Goal: Task Accomplishment & Management: Manage account settings

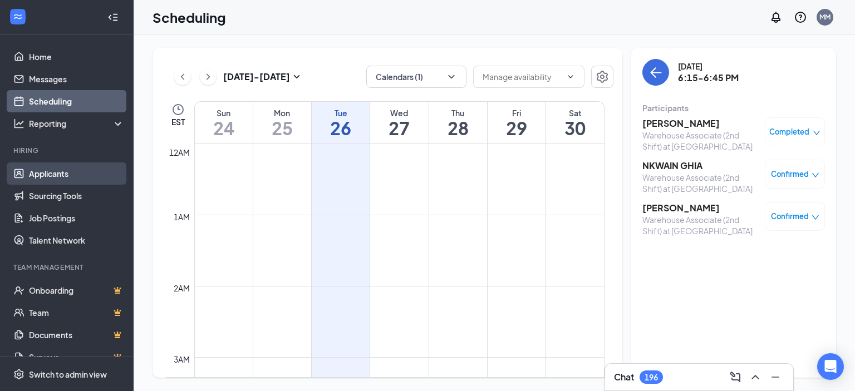
click at [49, 174] on link "Applicants" at bounding box center [76, 174] width 95 height 22
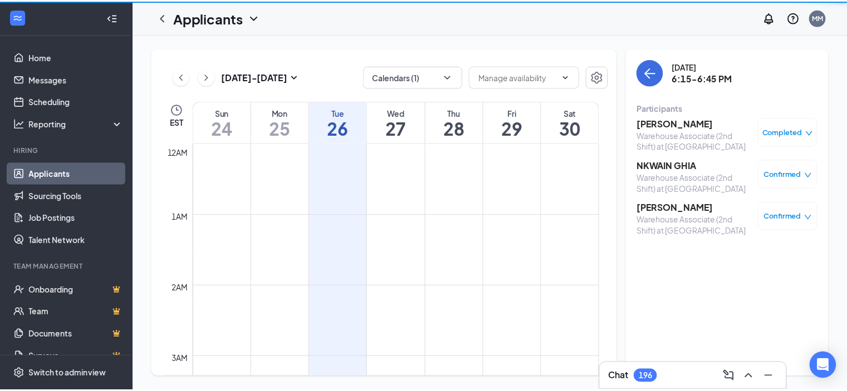
scroll to position [547, 0]
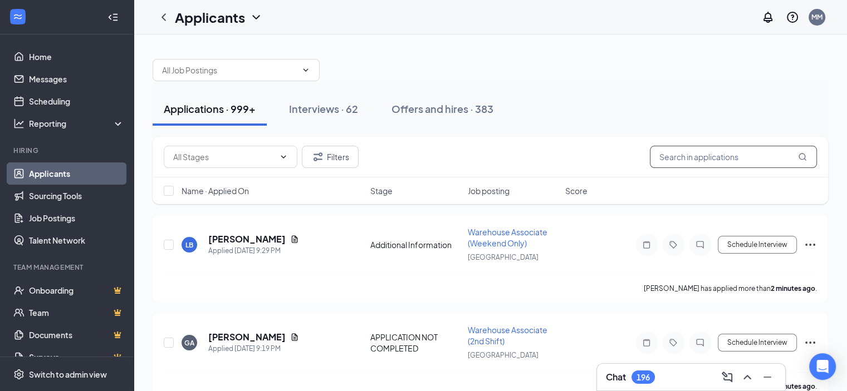
click at [699, 160] on input "text" at bounding box center [733, 157] width 167 height 22
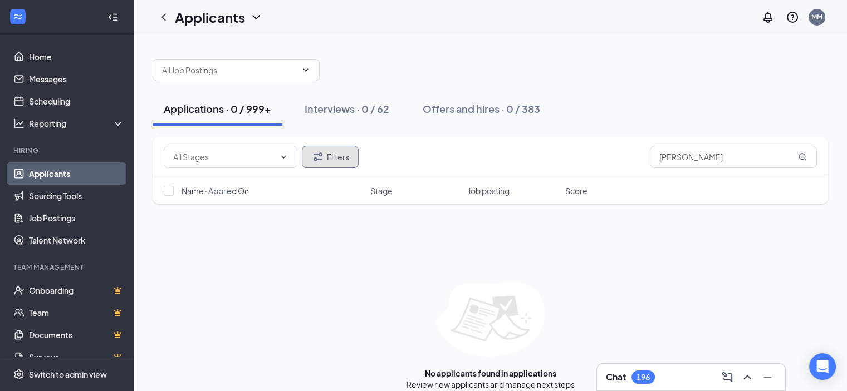
click at [326, 153] on button "Filters" at bounding box center [330, 157] width 57 height 22
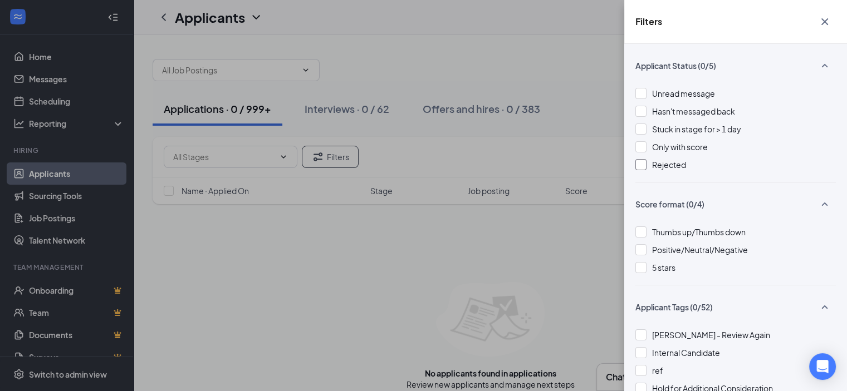
click at [664, 165] on span "Rejected" at bounding box center [669, 165] width 34 height 10
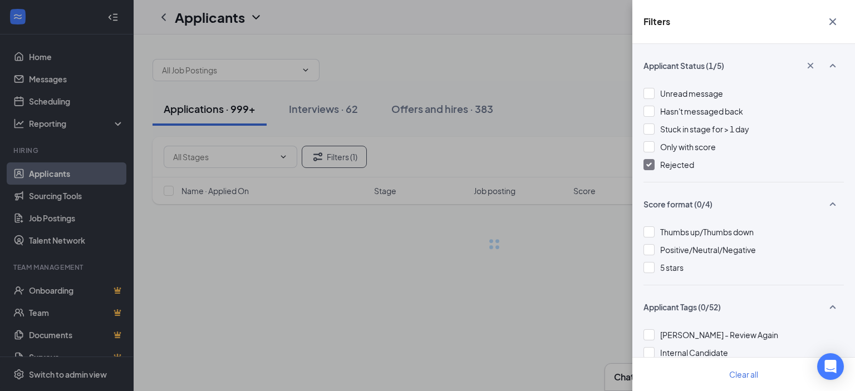
click at [596, 92] on div "Filters Applicant Status (1/5) Unread message Hasn't messaged back Stuck in sta…" at bounding box center [427, 195] width 855 height 391
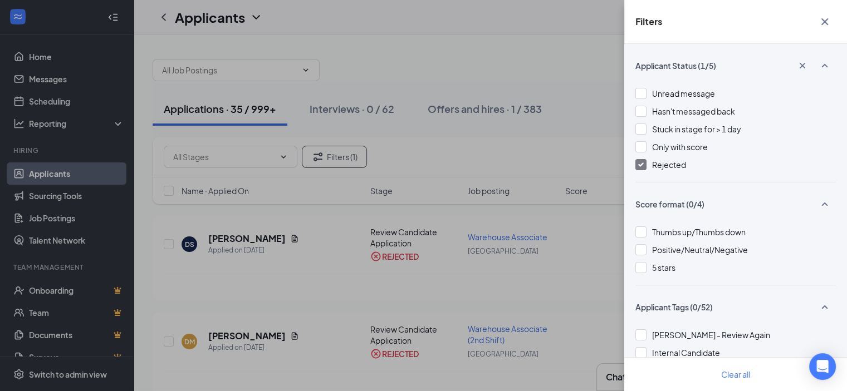
click at [562, 82] on div "Filters Applicant Status (1/5) Unread message Hasn't messaged back Stuck in sta…" at bounding box center [423, 195] width 847 height 391
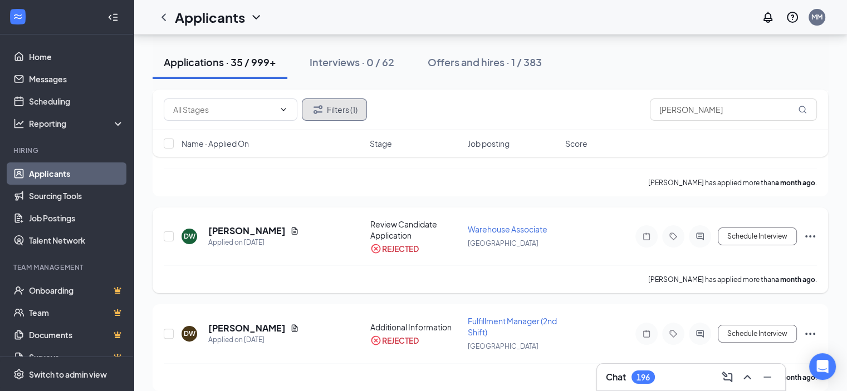
scroll to position [223, 0]
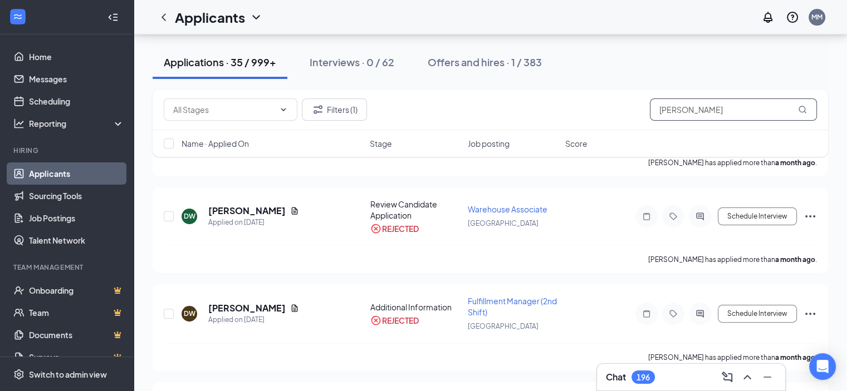
click at [695, 104] on input "[PERSON_NAME]" at bounding box center [733, 110] width 167 height 22
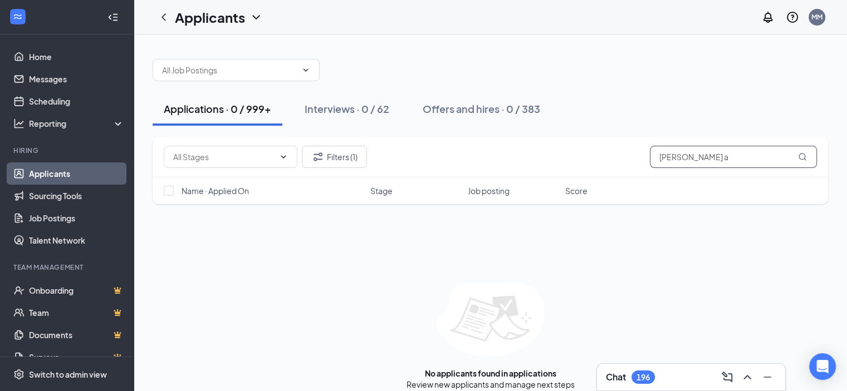
click at [670, 158] on input "[PERSON_NAME] a" at bounding box center [733, 157] width 167 height 22
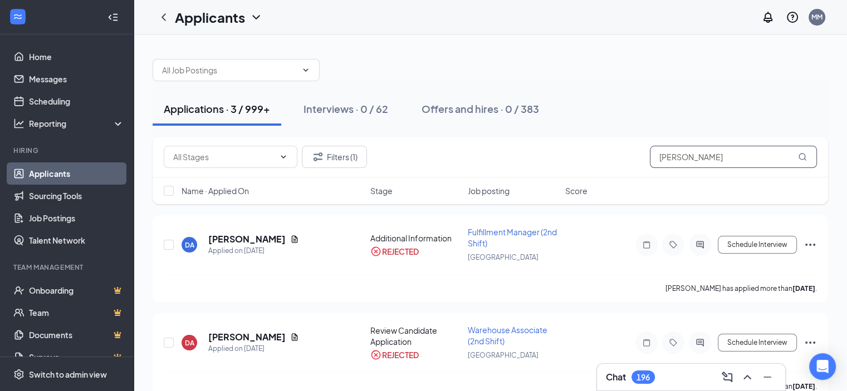
drag, startPoint x: 739, startPoint y: 148, endPoint x: 752, endPoint y: 161, distance: 18.9
click at [737, 148] on input "[PERSON_NAME]" at bounding box center [733, 157] width 167 height 22
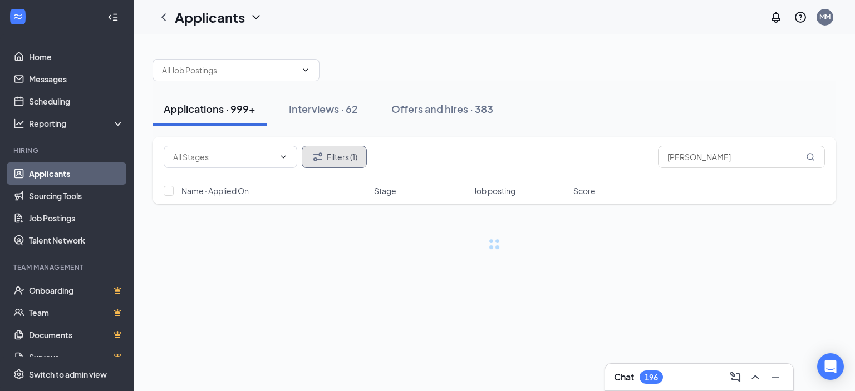
click at [330, 153] on button "Filters (1)" at bounding box center [334, 157] width 65 height 22
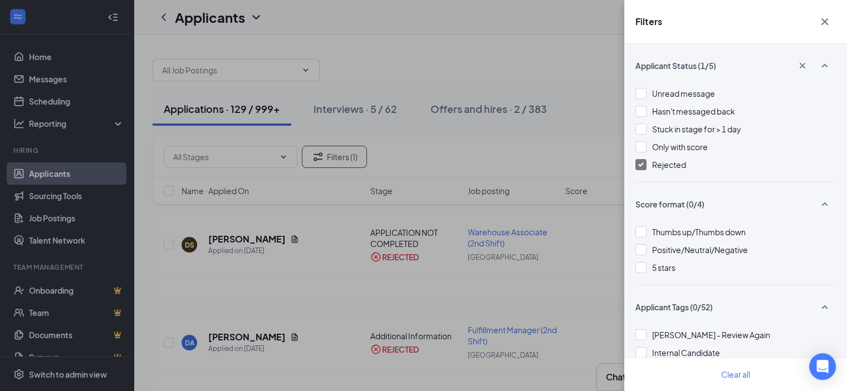
click at [655, 162] on span "Rejected" at bounding box center [669, 165] width 34 height 10
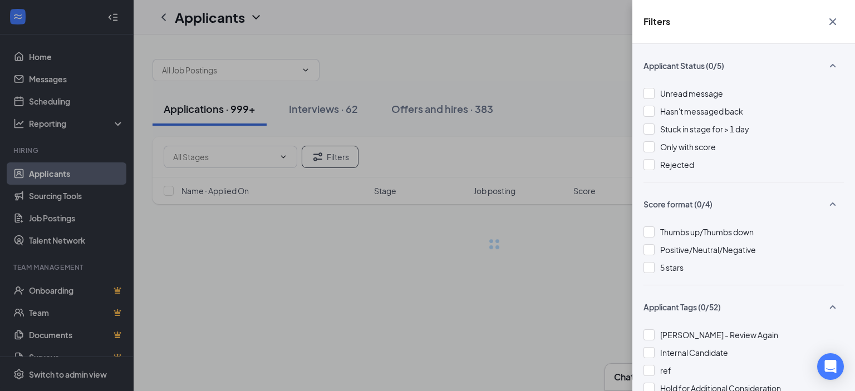
click at [563, 33] on div "Filters Applicant Status (0/5) Unread message Hasn't messaged back Stuck in sta…" at bounding box center [427, 195] width 855 height 391
click at [563, 98] on div "Filters Applicant Status (0/5) Unread message Hasn't messaged back Stuck in sta…" at bounding box center [427, 195] width 855 height 391
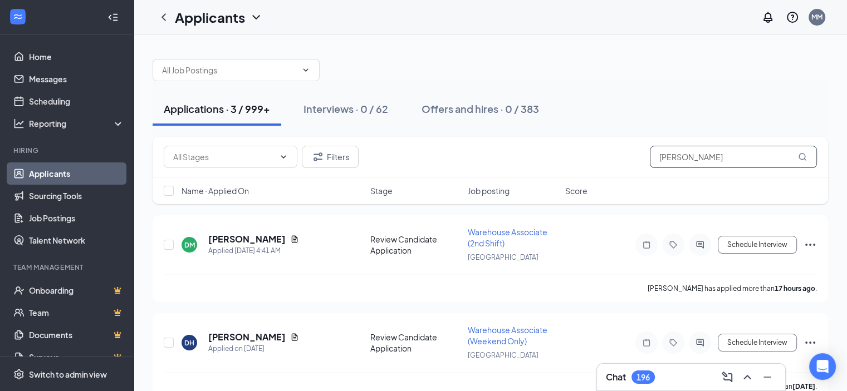
click at [708, 158] on input "[PERSON_NAME]" at bounding box center [733, 157] width 167 height 22
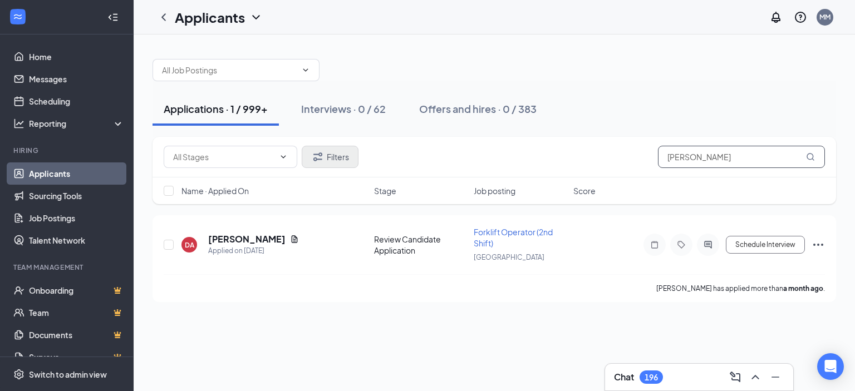
type input "[PERSON_NAME]"
click at [314, 155] on icon "Filter" at bounding box center [317, 156] width 13 height 13
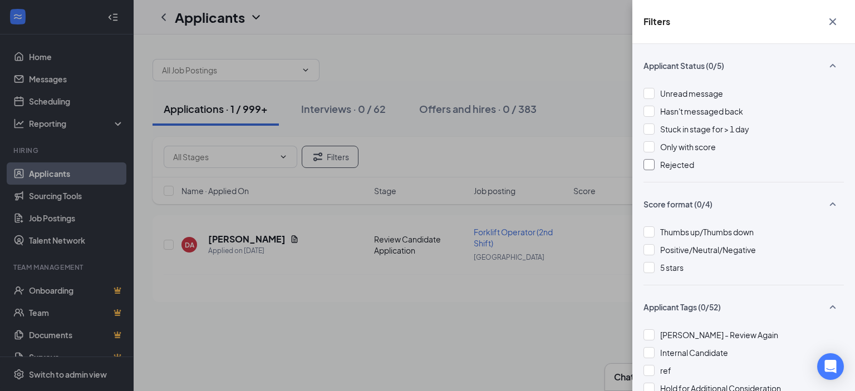
click at [672, 164] on span "Rejected" at bounding box center [677, 165] width 34 height 10
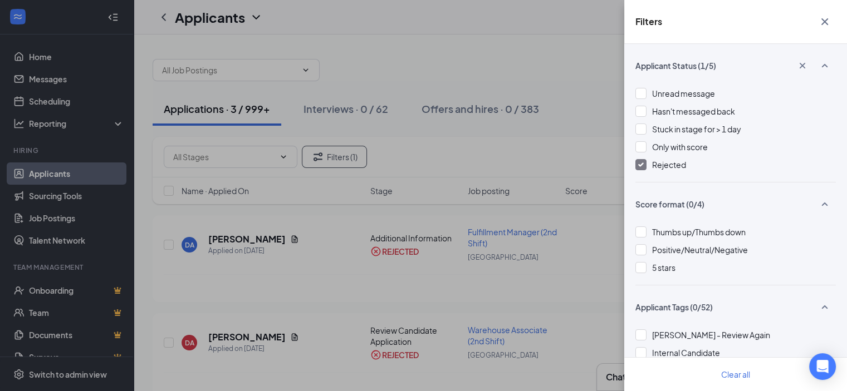
click at [541, 142] on div "Filters Applicant Status (1/5) Unread message Hasn't messaged back Stuck in sta…" at bounding box center [423, 195] width 847 height 391
click at [426, 126] on div "Filters Applicant Status (1/5) Unread message Hasn't messaged back Stuck in sta…" at bounding box center [423, 195] width 847 height 391
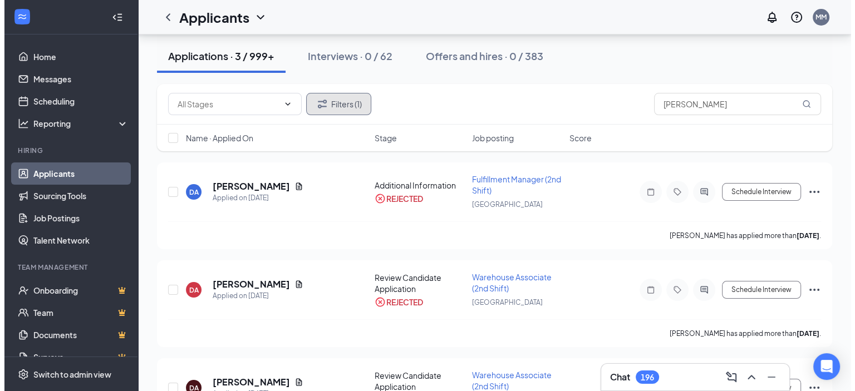
scroll to position [56, 0]
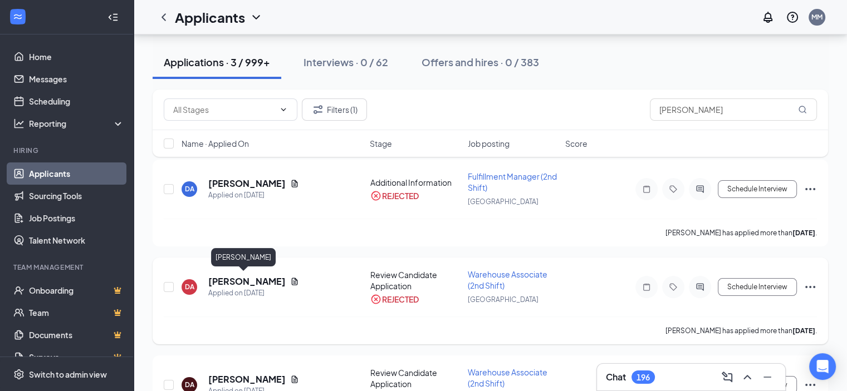
click at [236, 277] on h5 "[PERSON_NAME]" at bounding box center [246, 282] width 77 height 12
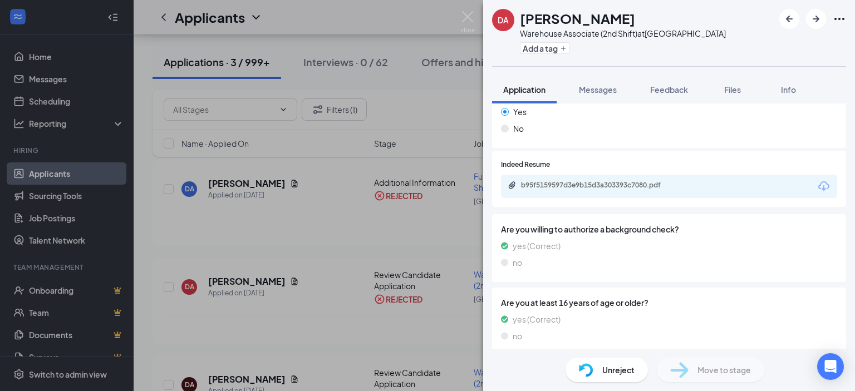
scroll to position [385, 0]
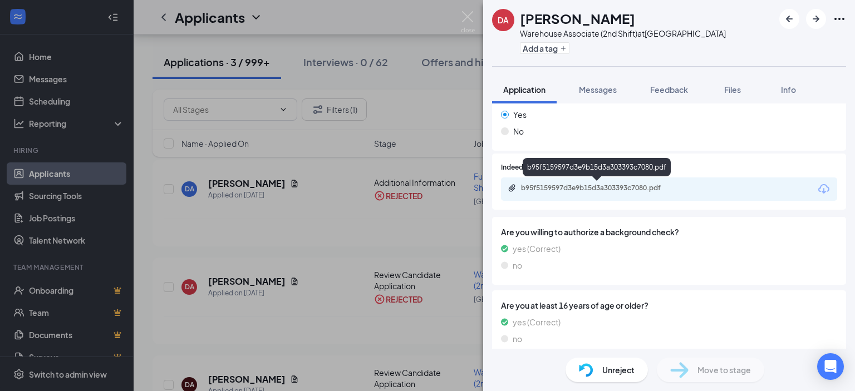
click at [616, 188] on div "b95f5159597d3e9b15d3a303393c7080.pdf" at bounding box center [599, 188] width 156 height 9
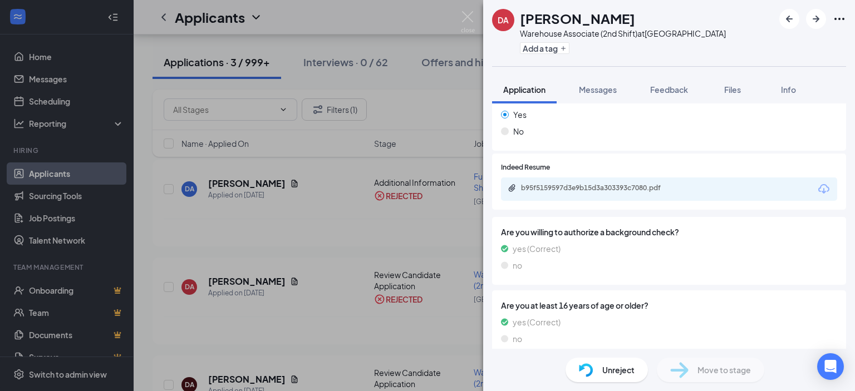
click at [608, 366] on span "Unreject" at bounding box center [618, 370] width 32 height 12
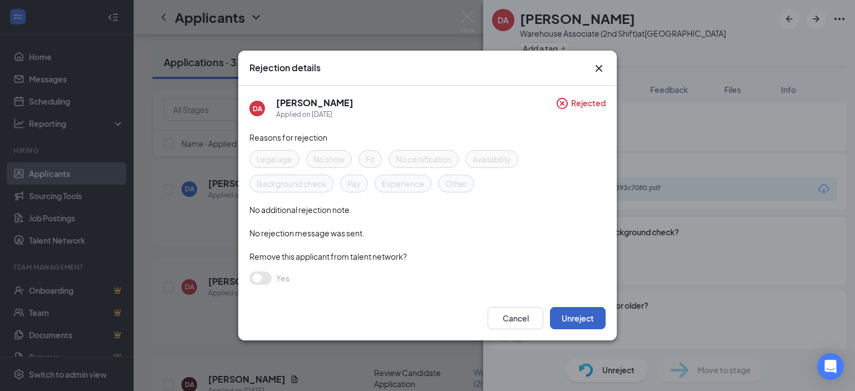
drag, startPoint x: 575, startPoint y: 311, endPoint x: 569, endPoint y: 313, distance: 6.5
click at [571, 313] on button "Unreject" at bounding box center [578, 318] width 56 height 22
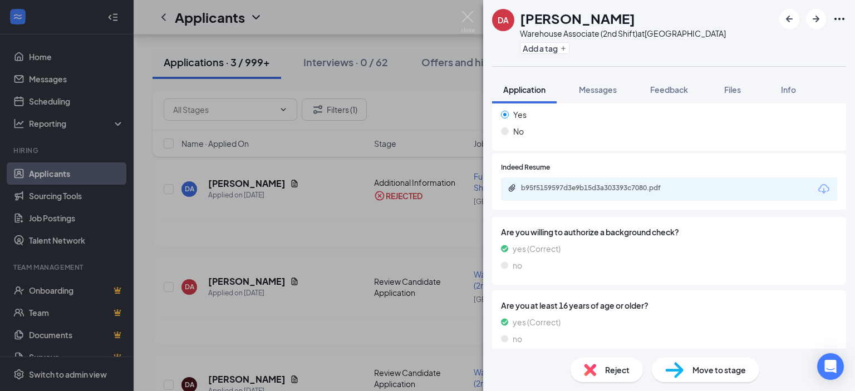
click at [674, 368] on img at bounding box center [674, 370] width 18 height 16
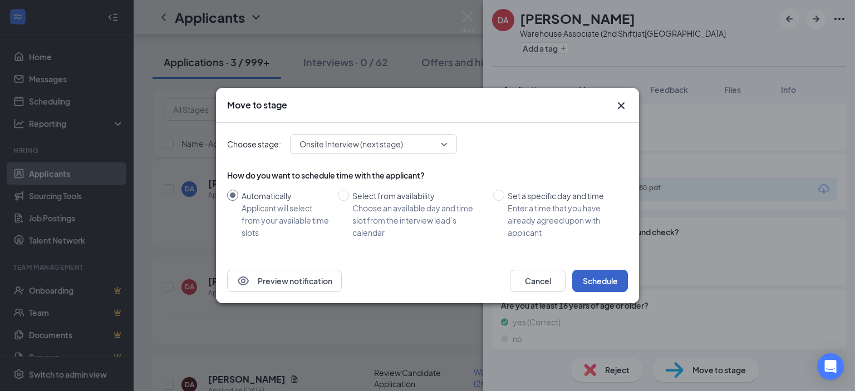
click at [593, 282] on button "Schedule" at bounding box center [600, 281] width 56 height 22
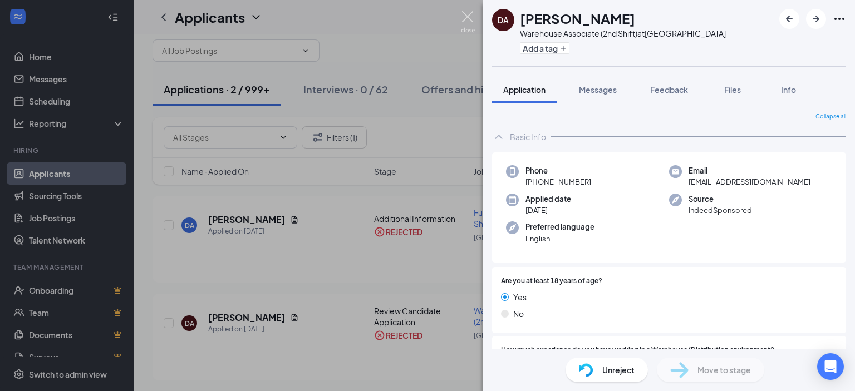
click at [468, 19] on img at bounding box center [468, 22] width 14 height 22
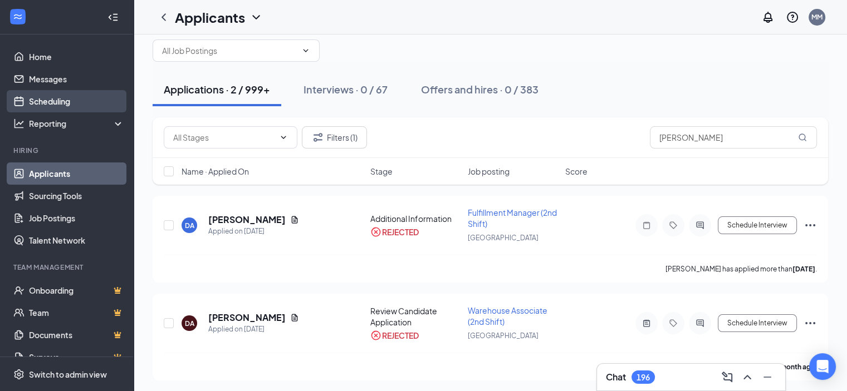
click at [66, 100] on link "Scheduling" at bounding box center [76, 101] width 95 height 22
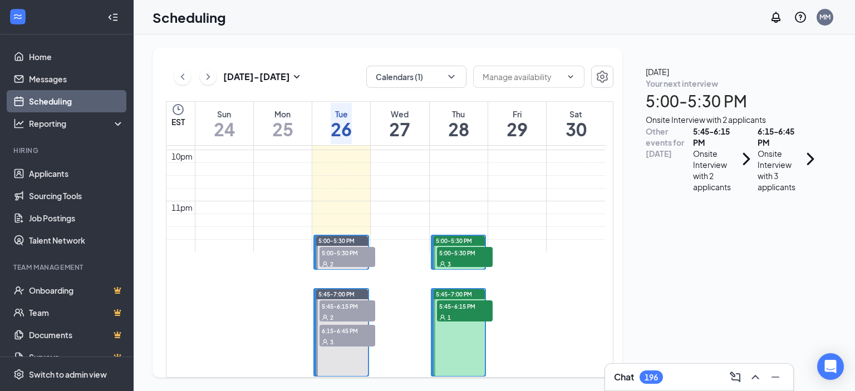
scroll to position [1159, 0]
